Goal: Transaction & Acquisition: Book appointment/travel/reservation

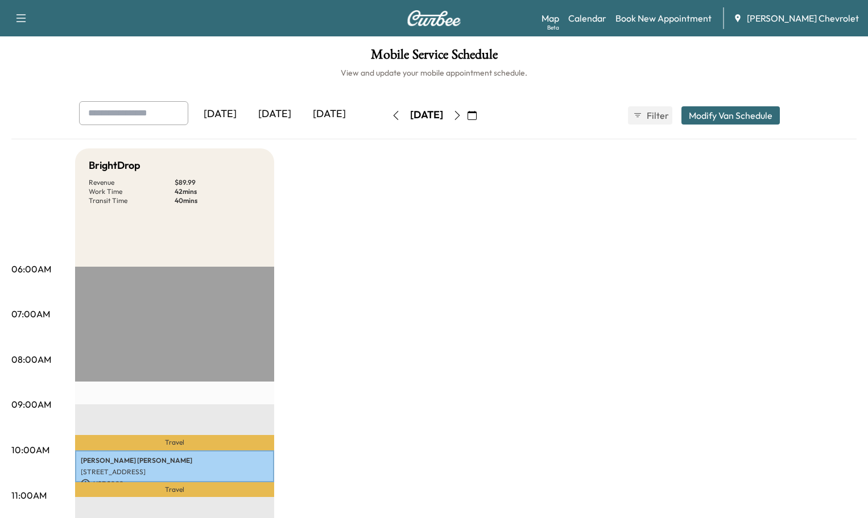
click at [462, 111] on icon "button" at bounding box center [457, 115] width 9 height 9
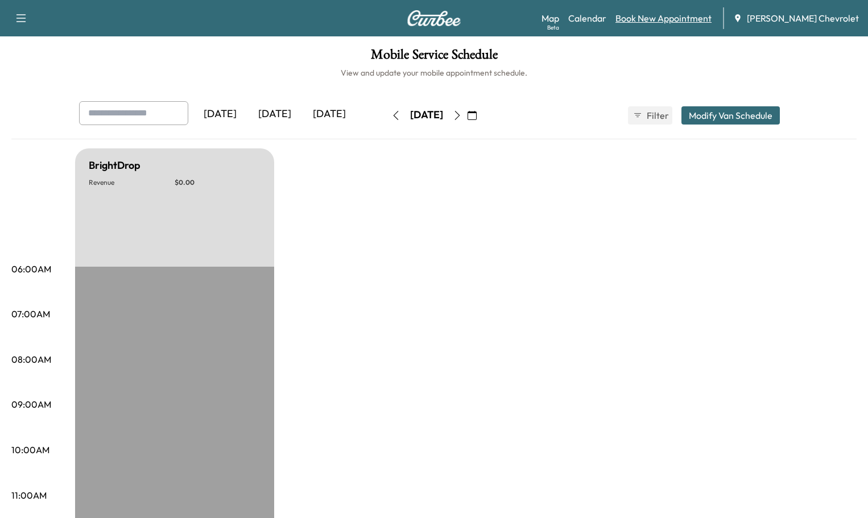
click at [672, 11] on link "Book New Appointment" at bounding box center [663, 18] width 96 height 14
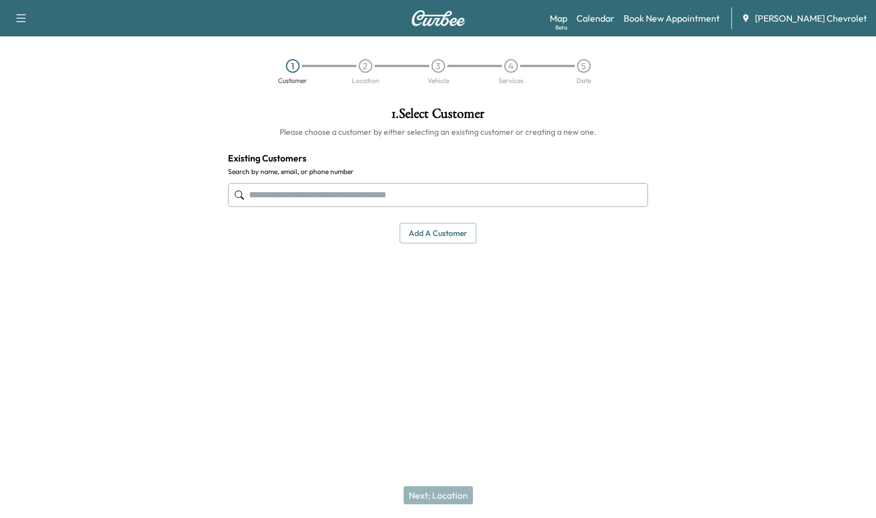
click at [399, 183] on input "text" at bounding box center [438, 195] width 420 height 24
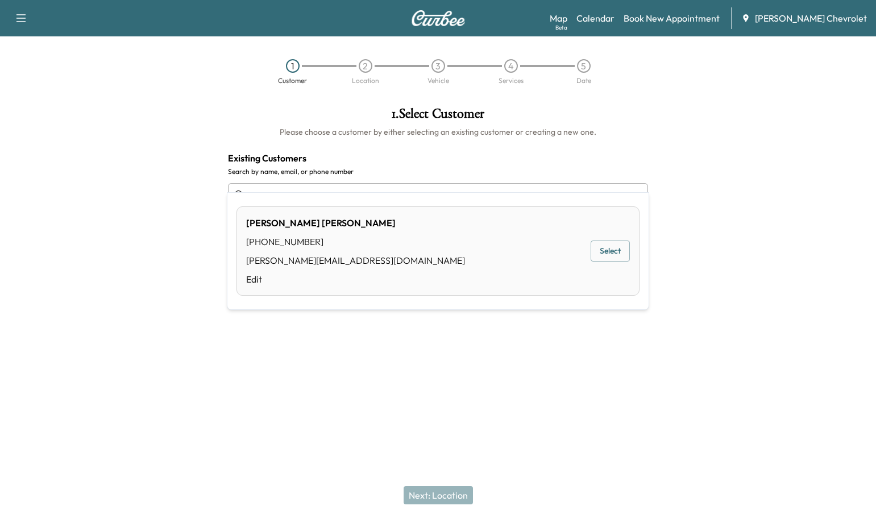
click at [604, 247] on button "Select" at bounding box center [610, 251] width 39 height 21
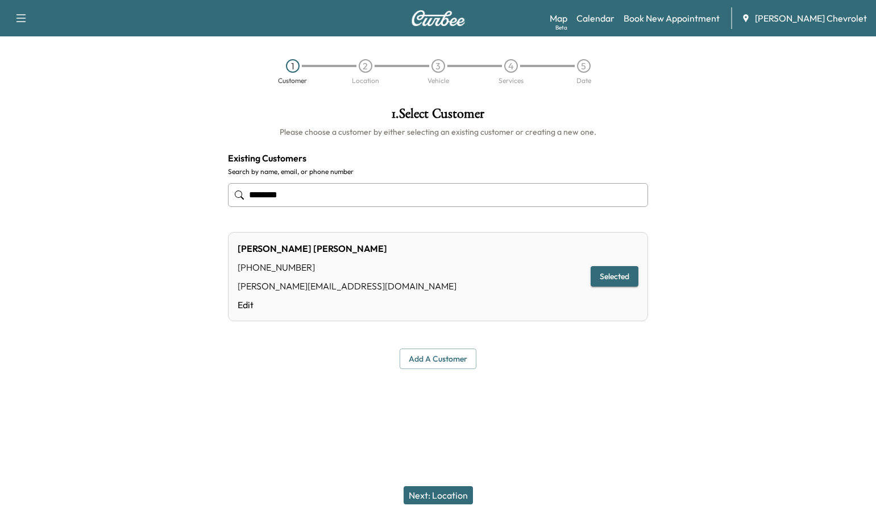
type input "********"
click at [429, 498] on button "Next: Location" at bounding box center [438, 495] width 69 height 18
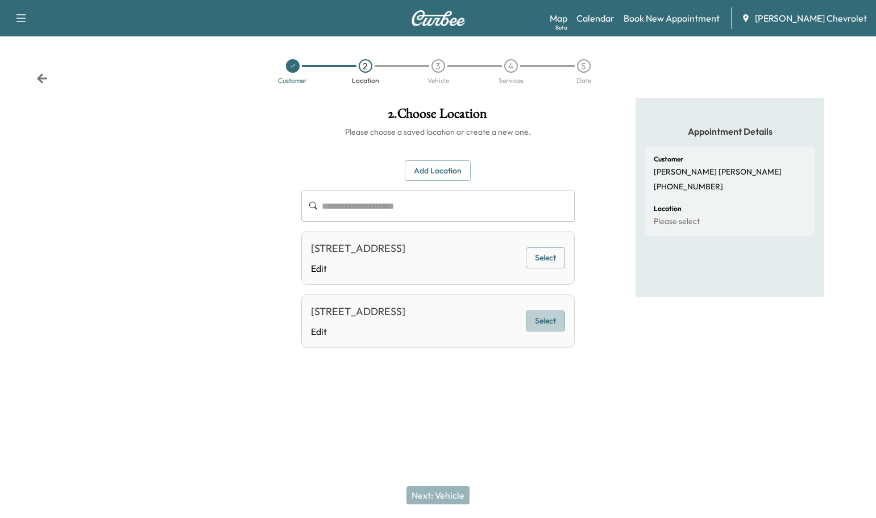
click at [550, 310] on button "Select" at bounding box center [545, 320] width 39 height 21
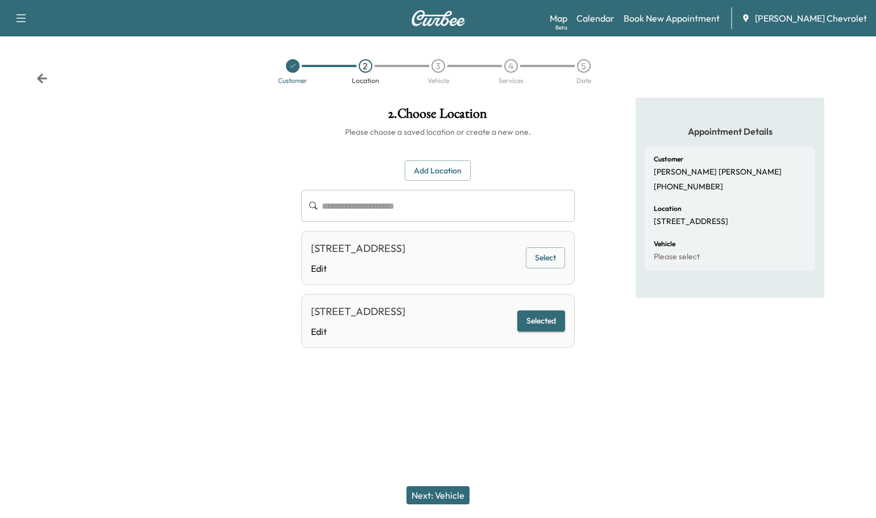
click at [445, 500] on button "Next: Vehicle" at bounding box center [438, 495] width 63 height 18
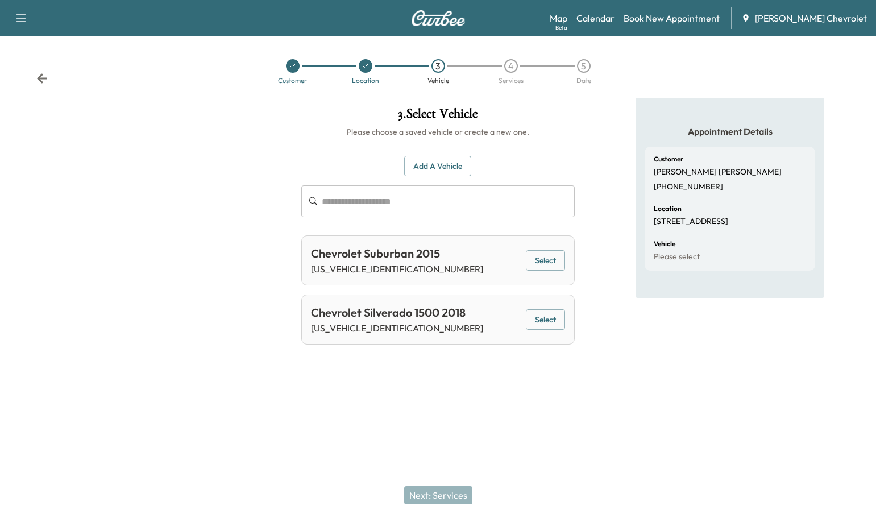
click at [556, 250] on button "Select" at bounding box center [545, 260] width 39 height 21
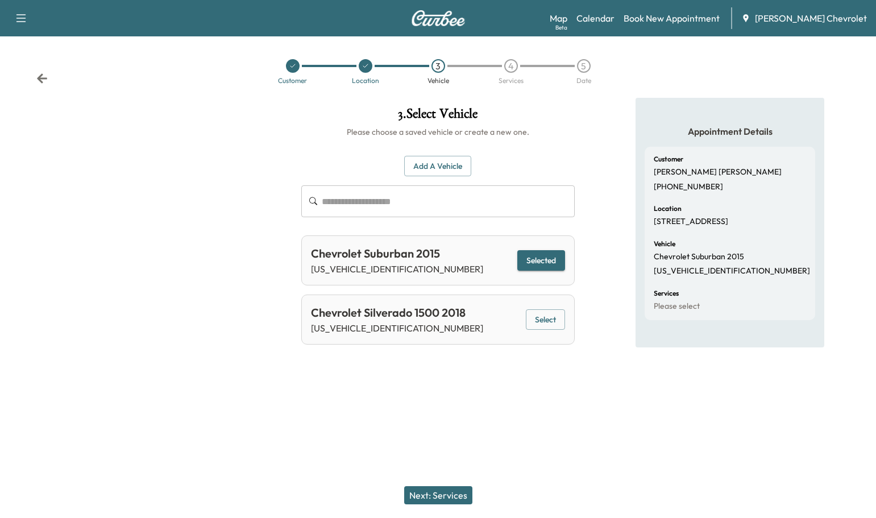
click at [456, 496] on button "Next: Services" at bounding box center [438, 495] width 68 height 18
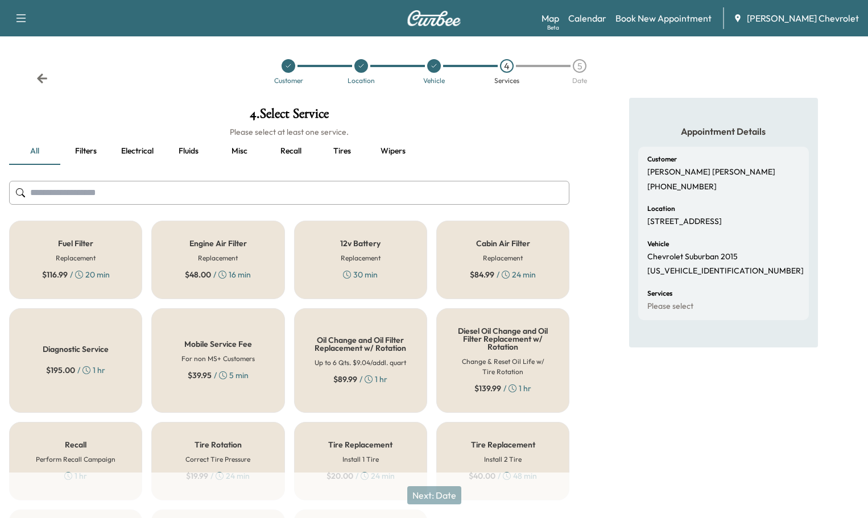
scroll to position [45, 0]
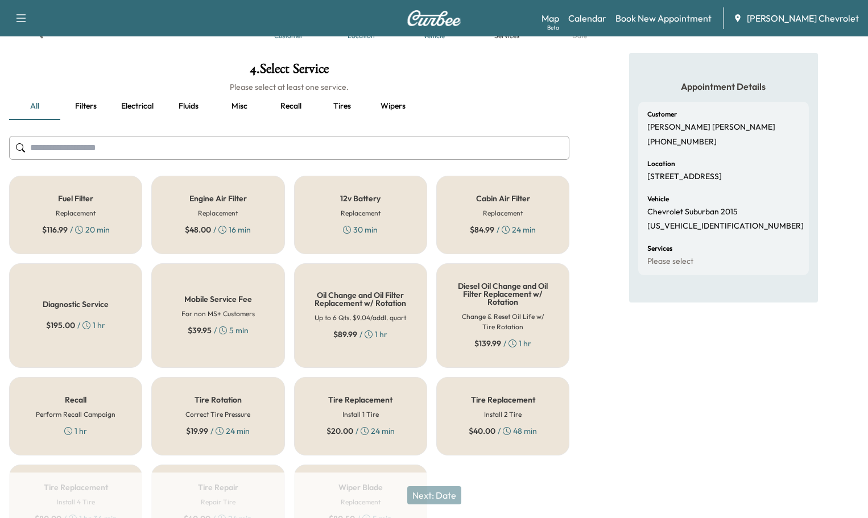
click at [360, 275] on div "Oil Change and Oil Filter Replacement w/ Rotation Up to 6 Qts. $9.04/addl. quar…" at bounding box center [360, 315] width 133 height 105
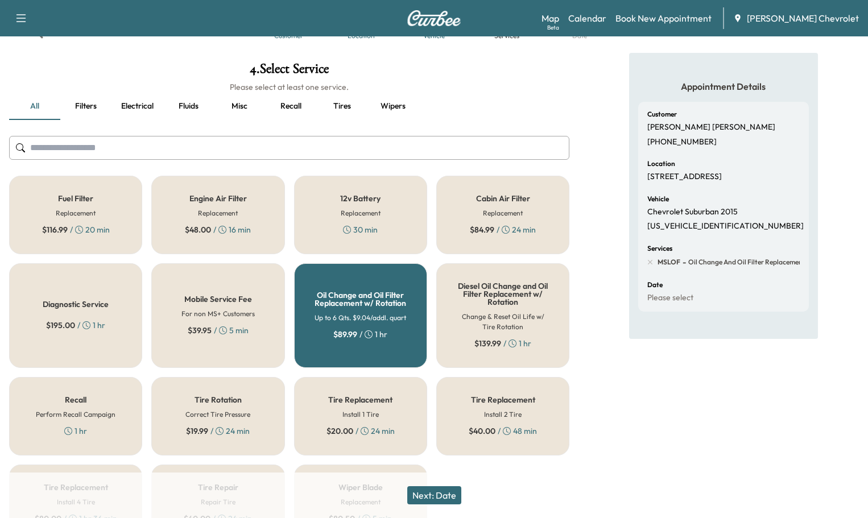
click at [440, 496] on button "Next: Date" at bounding box center [434, 495] width 54 height 18
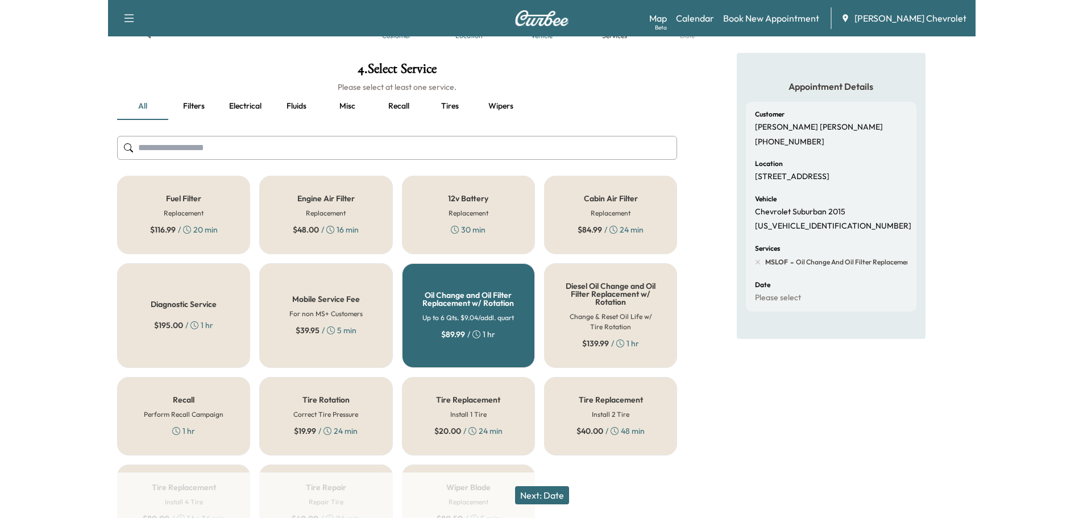
scroll to position [0, 0]
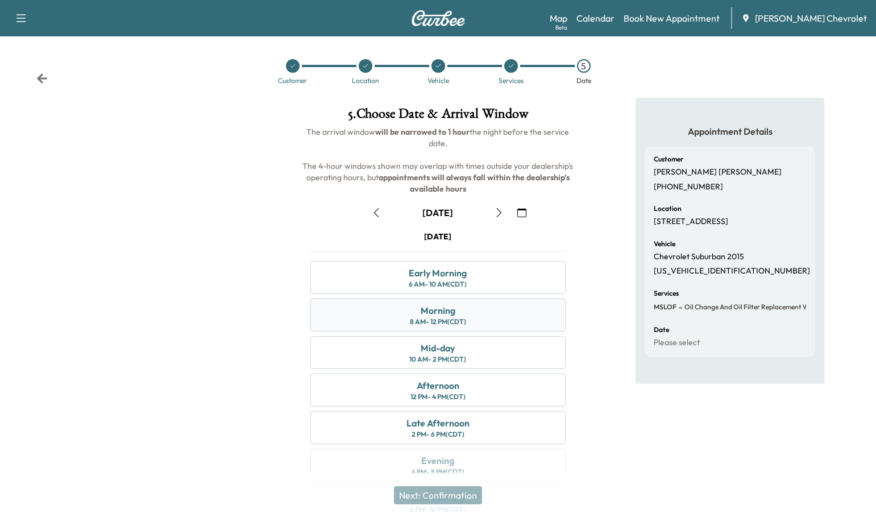
click at [456, 317] on div "8 AM - 12 PM (CDT)" at bounding box center [438, 321] width 56 height 9
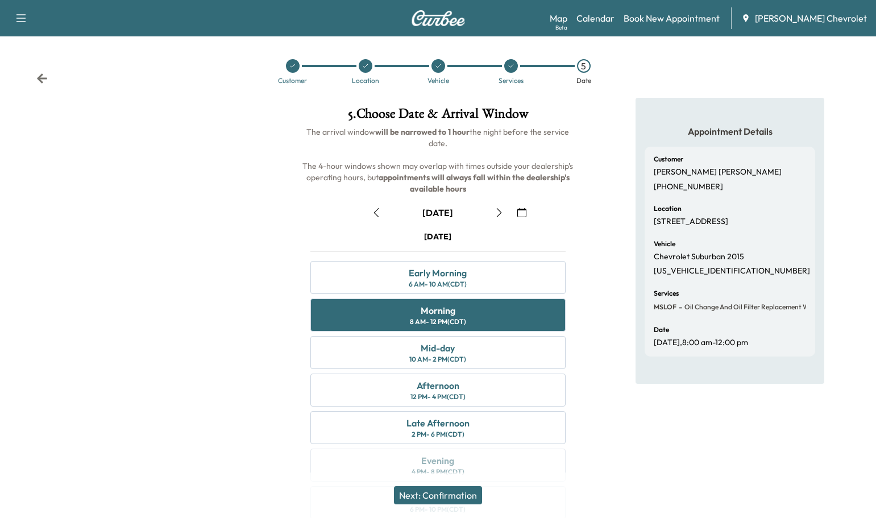
click at [417, 496] on button "Next: Confirmation" at bounding box center [438, 495] width 88 height 18
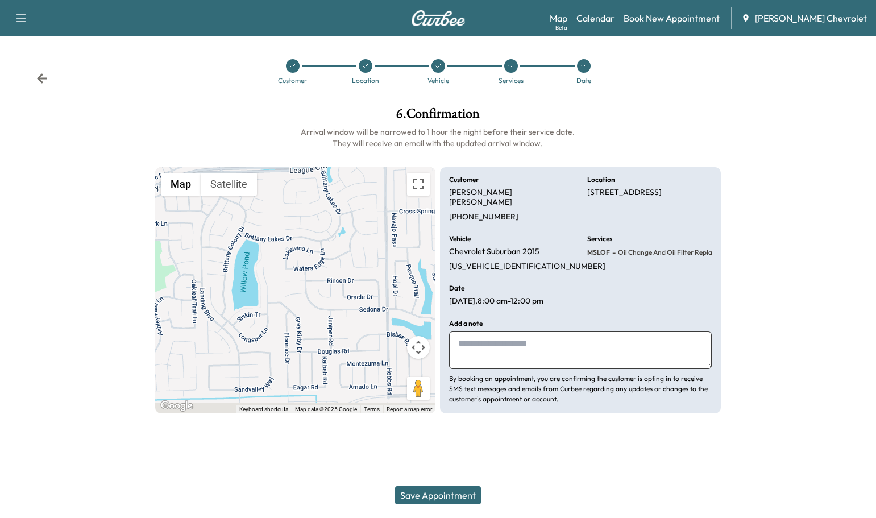
click at [484, 332] on textarea at bounding box center [580, 351] width 263 height 38
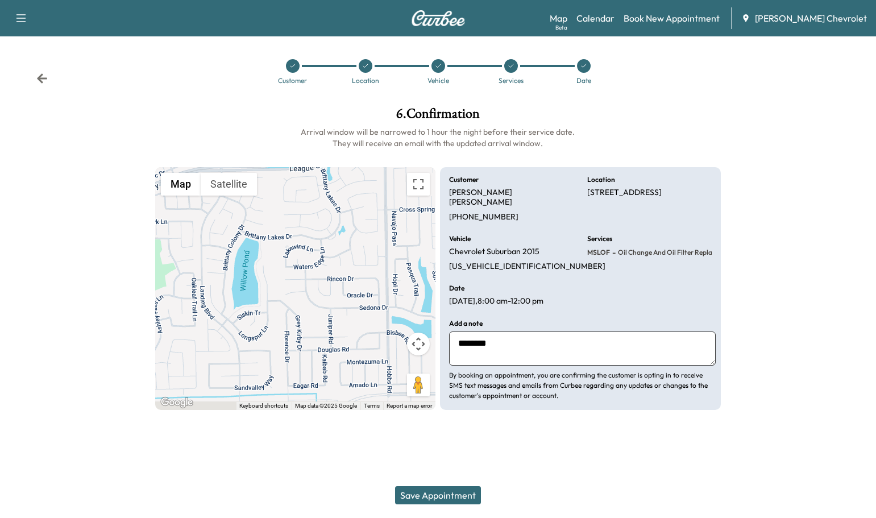
drag, startPoint x: 484, startPoint y: 301, endPoint x: 499, endPoint y: 343, distance: 45.1
click at [542, 332] on textarea "********" at bounding box center [582, 349] width 266 height 34
type textarea "********"
drag, startPoint x: 505, startPoint y: 292, endPoint x: 445, endPoint y: 303, distance: 61.1
click at [445, 303] on div "Customer [PERSON_NAME] [PHONE_NUMBER] Location [STREET_ADDRESS] Vehicle Chevrol…" at bounding box center [580, 288] width 281 height 243
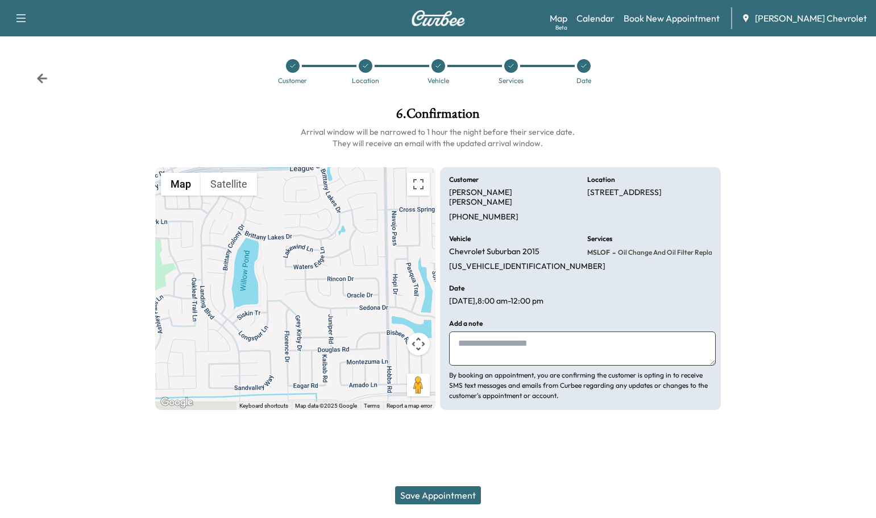
click at [40, 73] on icon at bounding box center [41, 78] width 11 height 11
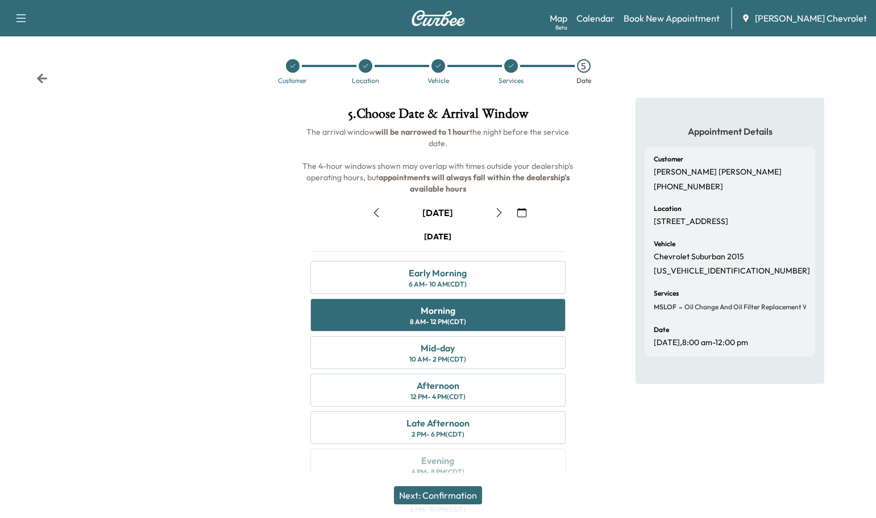
click at [464, 499] on button "Next: Confirmation" at bounding box center [438, 495] width 88 height 18
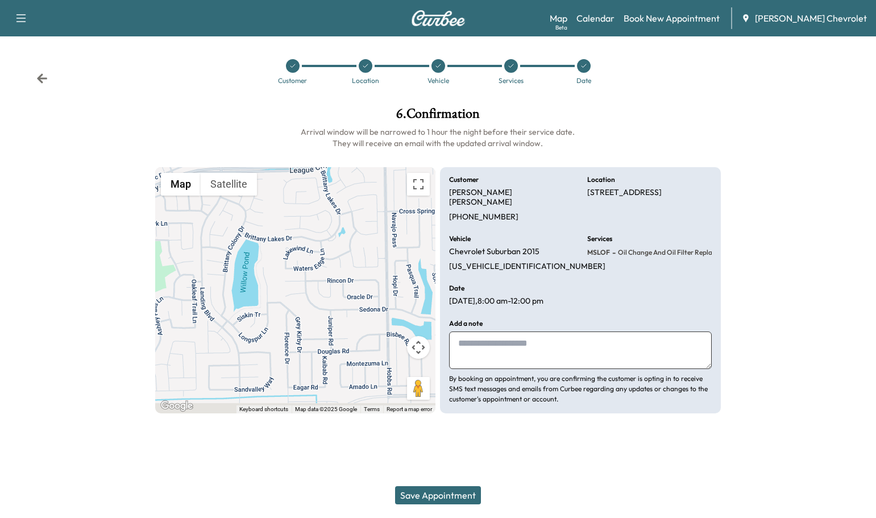
click at [37, 73] on icon at bounding box center [42, 78] width 10 height 10
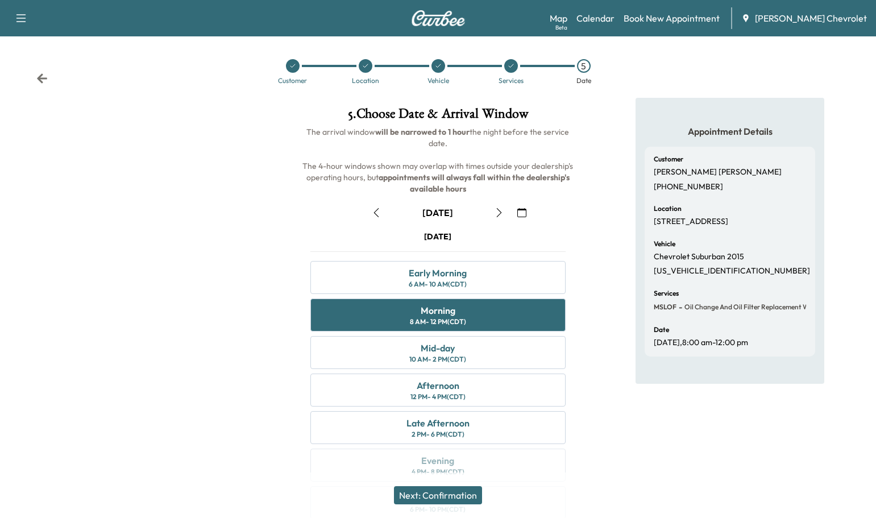
click at [37, 73] on icon at bounding box center [42, 78] width 10 height 10
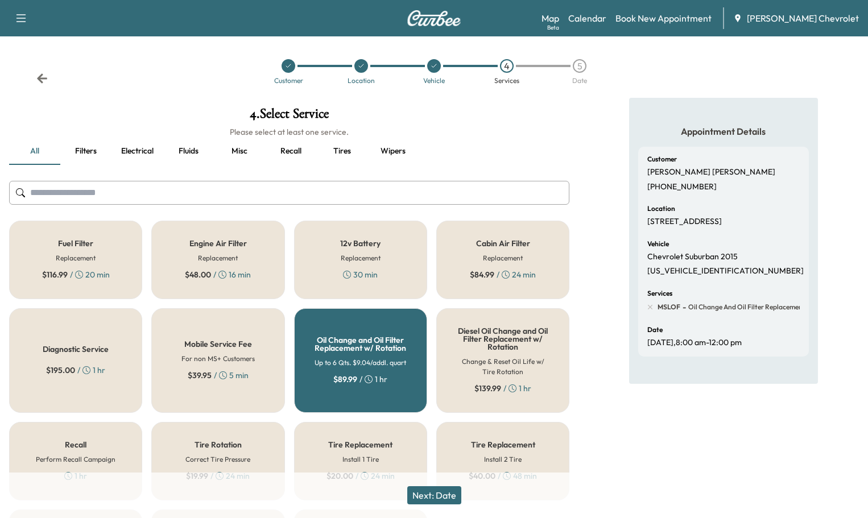
click at [386, 358] on h6 "Up to 6 Qts. $9.04/addl. quart" at bounding box center [360, 363] width 92 height 10
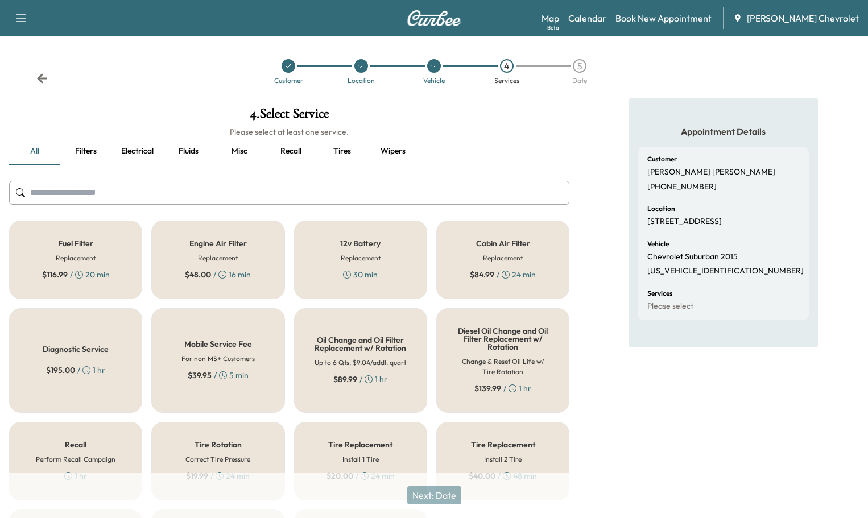
click at [434, 500] on div "Next: Date" at bounding box center [434, 495] width 868 height 45
click at [370, 318] on div "Oil Change and Oil Filter Replacement w/ Rotation Up to 6 Qts. $9.04/addl. quar…" at bounding box center [360, 360] width 133 height 105
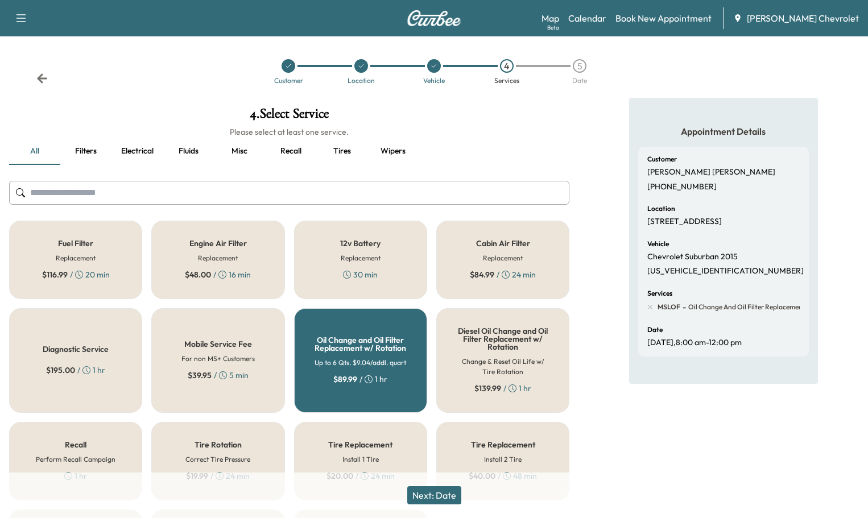
click at [433, 494] on button "Next: Date" at bounding box center [434, 495] width 54 height 18
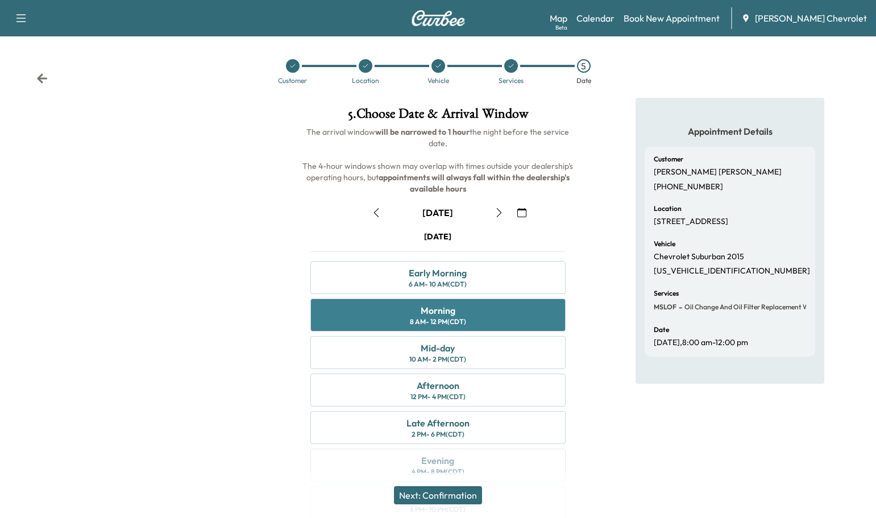
click at [410, 299] on div "Morning 8 AM - 12 PM (CDT)" at bounding box center [438, 315] width 256 height 33
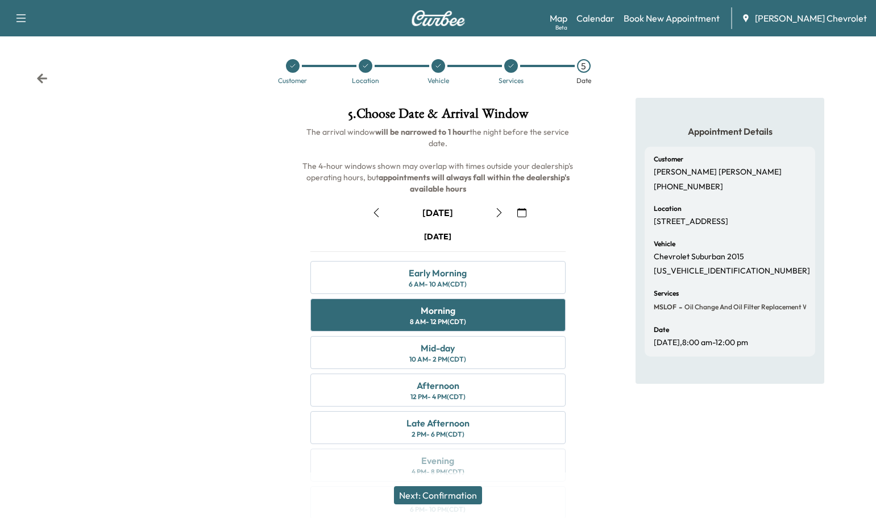
click at [454, 503] on button "Next: Confirmation" at bounding box center [438, 495] width 88 height 18
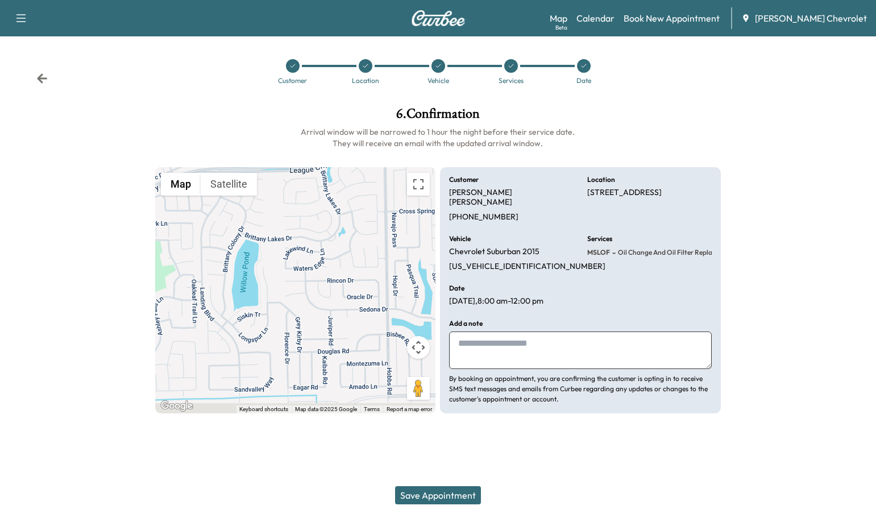
click at [471, 332] on textarea at bounding box center [580, 351] width 263 height 38
drag, startPoint x: 459, startPoint y: 495, endPoint x: 763, endPoint y: 171, distance: 443.8
click at [763, 171] on div at bounding box center [803, 260] width 146 height 325
click at [454, 332] on textarea at bounding box center [580, 351] width 263 height 38
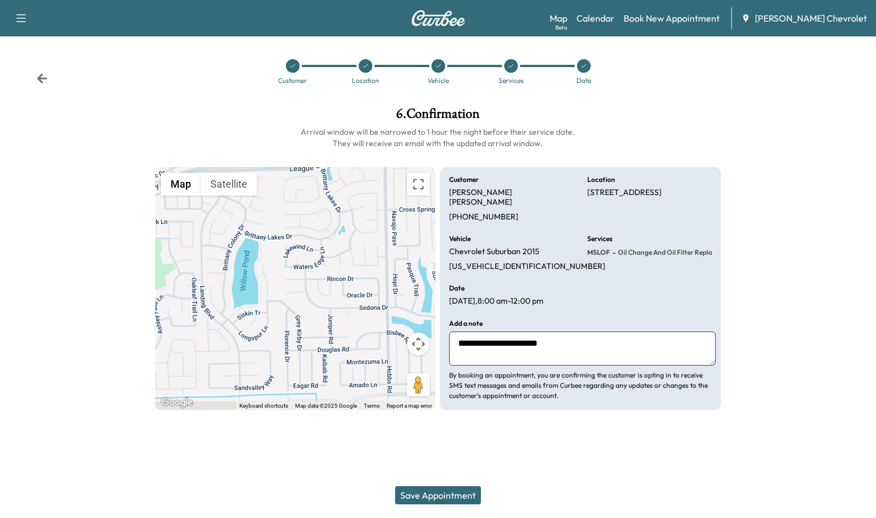
click at [453, 332] on textarea "**********" at bounding box center [582, 349] width 266 height 34
click at [587, 332] on textarea "**********" at bounding box center [582, 349] width 266 height 34
type textarea "**********"
click at [451, 496] on button "Save Appointment" at bounding box center [438, 495] width 86 height 18
